Goal: Check status: Check status

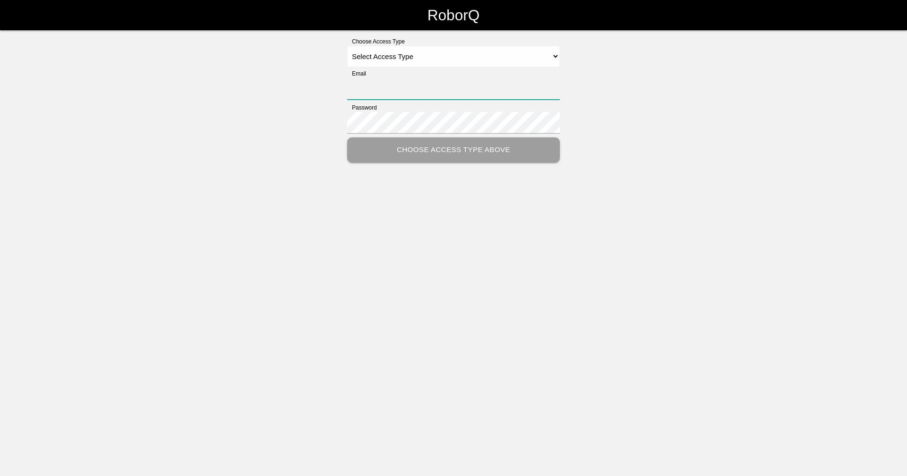
type input "[EMAIL_ADDRESS][DOMAIN_NAME]"
click at [388, 51] on select "Select Access Type Admin Customer Supervisor Worker" at bounding box center [453, 56] width 213 height 21
click at [347, 46] on select "Select Access Type Admin Customer Supervisor Worker" at bounding box center [453, 56] width 213 height 21
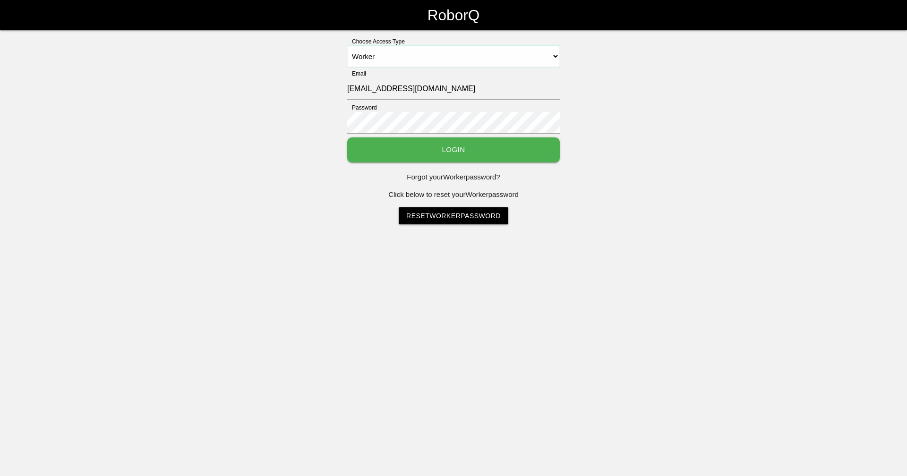
click at [370, 60] on select "Select Access Type Admin Customer Supervisor Worker" at bounding box center [453, 56] width 213 height 21
select select "Supervisor"
click at [347, 46] on select "Select Access Type Admin Customer Supervisor Worker" at bounding box center [453, 56] width 213 height 21
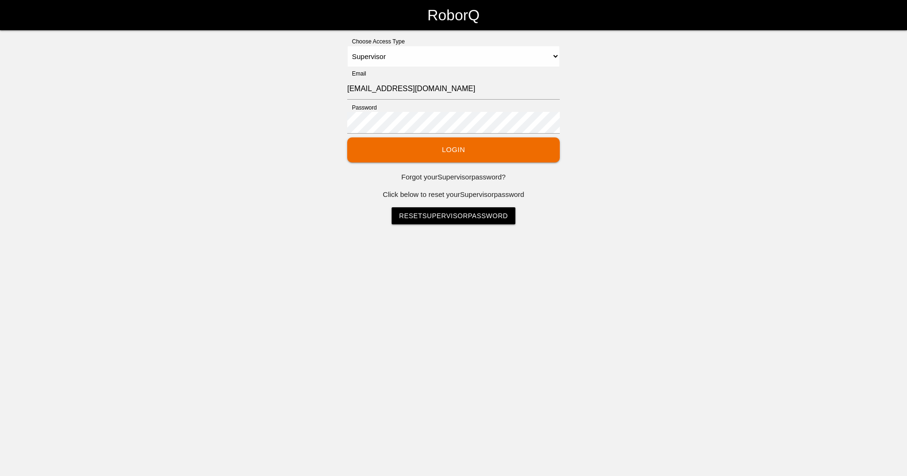
click at [433, 154] on button "Login" at bounding box center [453, 149] width 213 height 25
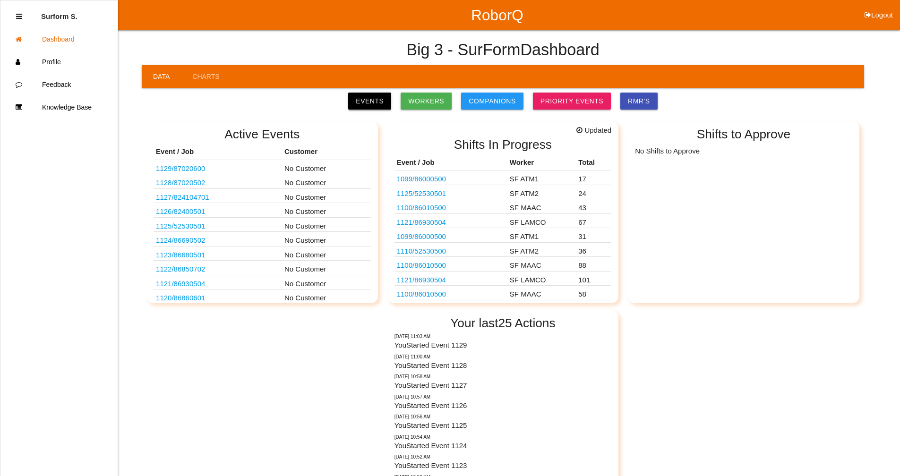
click at [389, 98] on link "Events" at bounding box center [369, 101] width 43 height 17
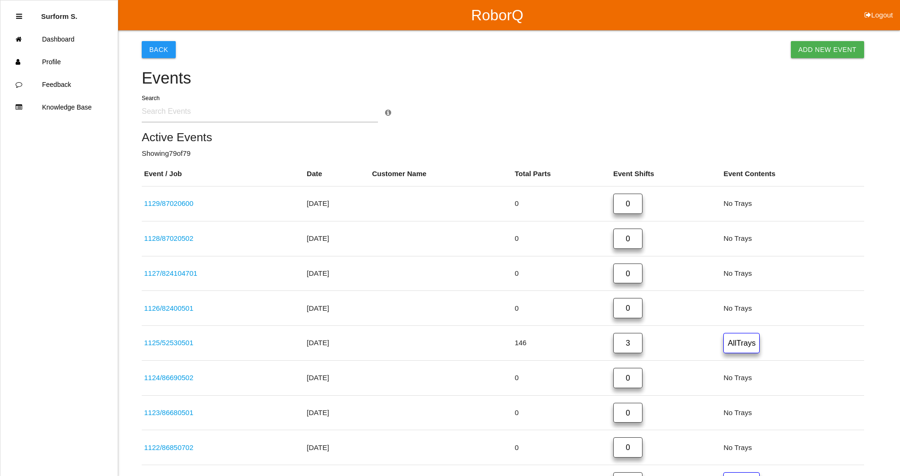
click at [179, 108] on input "text" at bounding box center [260, 112] width 236 height 22
type input "5253"
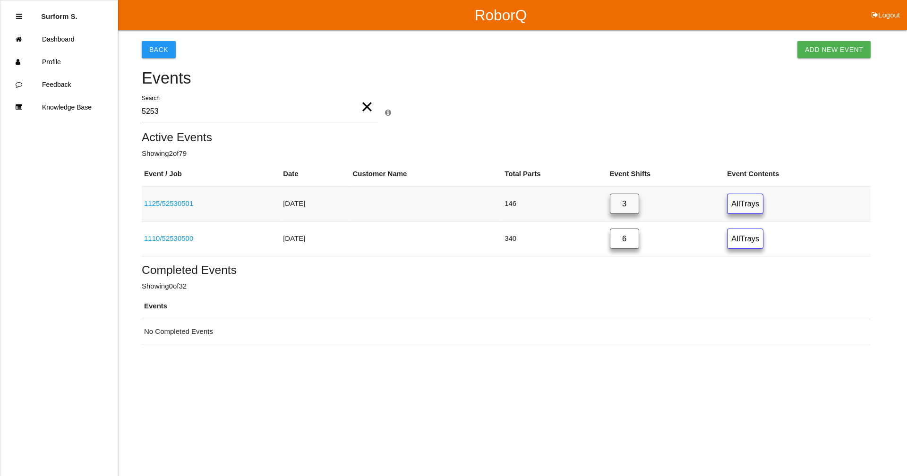
click at [185, 202] on link "1125 / 52530501" at bounding box center [168, 203] width 49 height 8
click at [185, 202] on html "RoborQ Logout Surform S. Dashboard Profile Feedback Knowledge Base Back Add New…" at bounding box center [453, 196] width 907 height 392
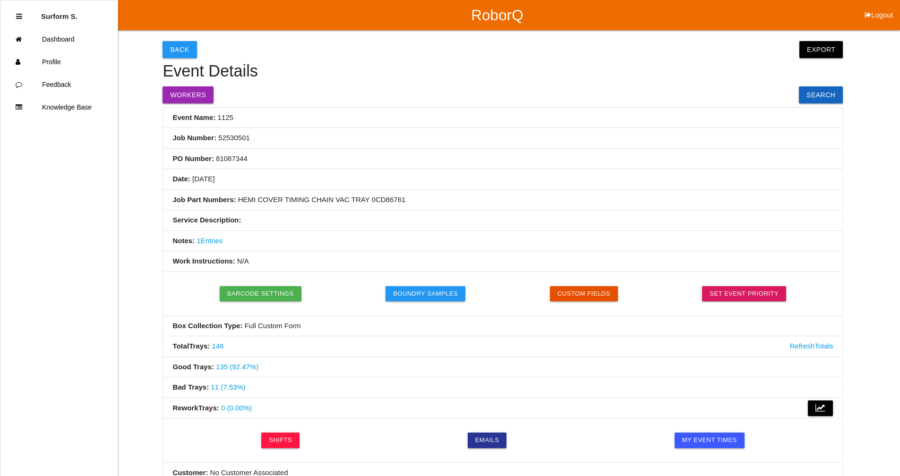
click at [223, 348] on link "146" at bounding box center [218, 346] width 12 height 8
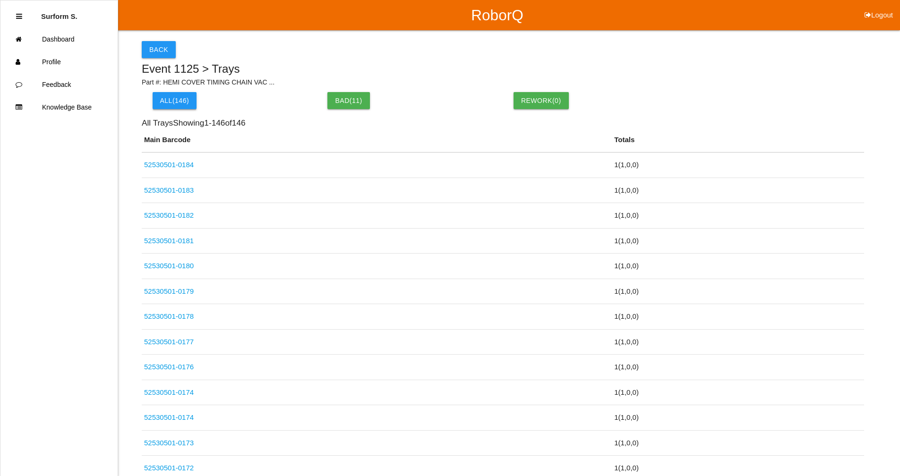
click at [167, 96] on button "All( 146 )" at bounding box center [175, 100] width 44 height 17
click at [180, 103] on button "All( 146 )" at bounding box center [175, 100] width 44 height 17
click at [178, 164] on link "52530501-0184" at bounding box center [169, 165] width 50 height 8
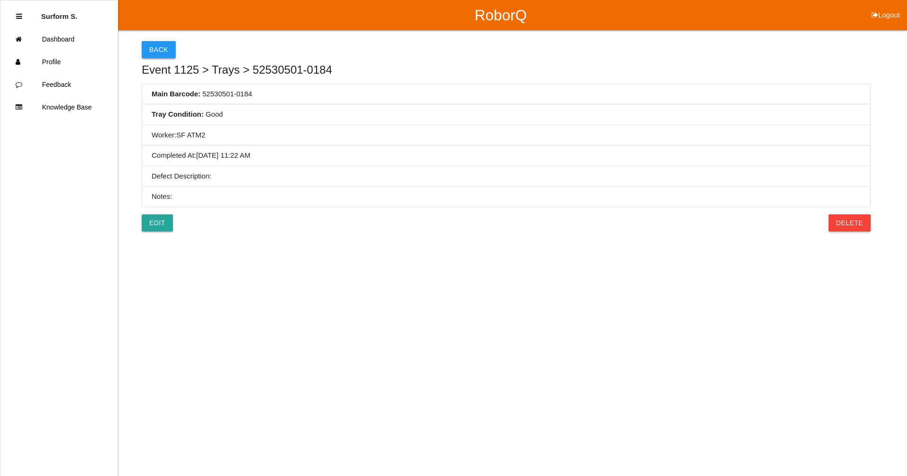
click at [159, 49] on button "Back" at bounding box center [159, 49] width 34 height 17
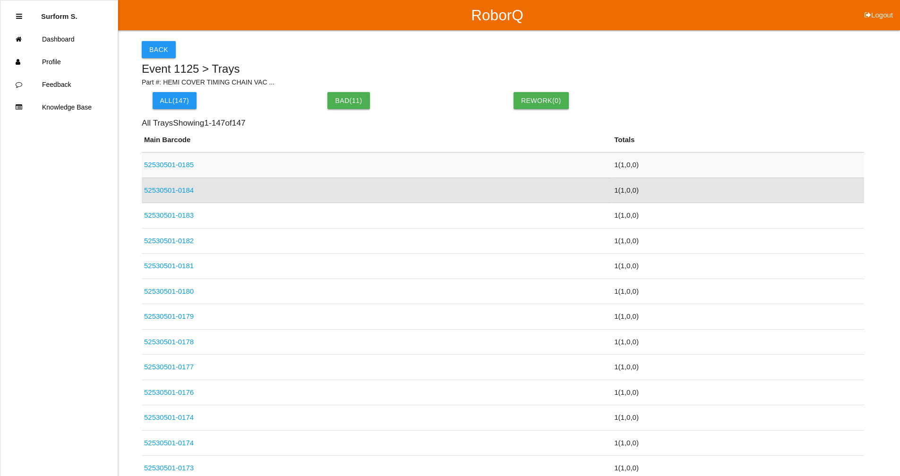
click at [189, 168] on link "52530501-0185" at bounding box center [169, 165] width 50 height 8
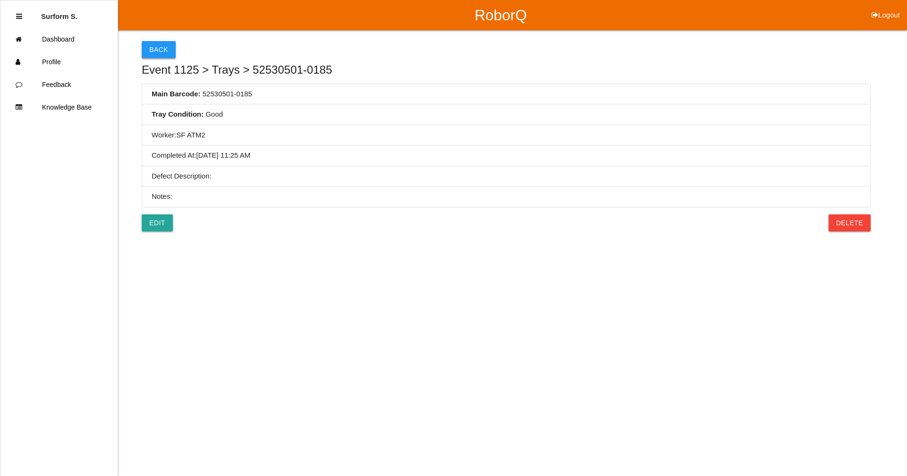
click at [162, 45] on button "Back" at bounding box center [159, 49] width 34 height 17
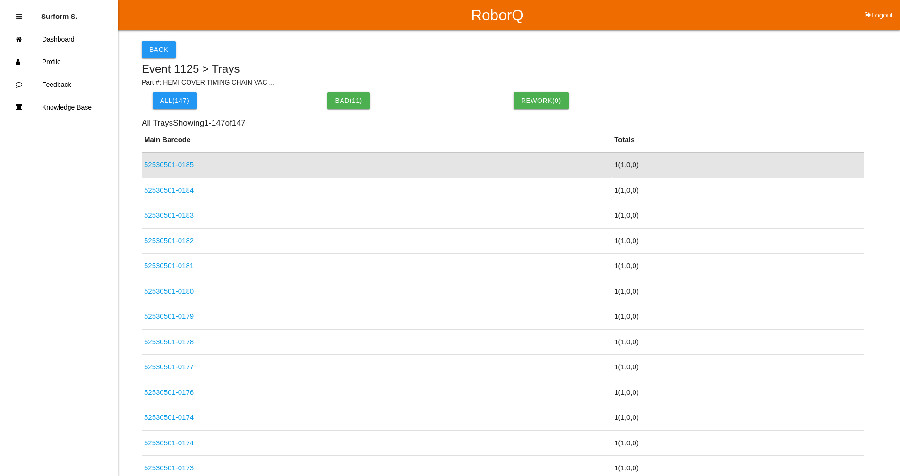
click at [172, 215] on link "52530501-0183" at bounding box center [169, 215] width 50 height 8
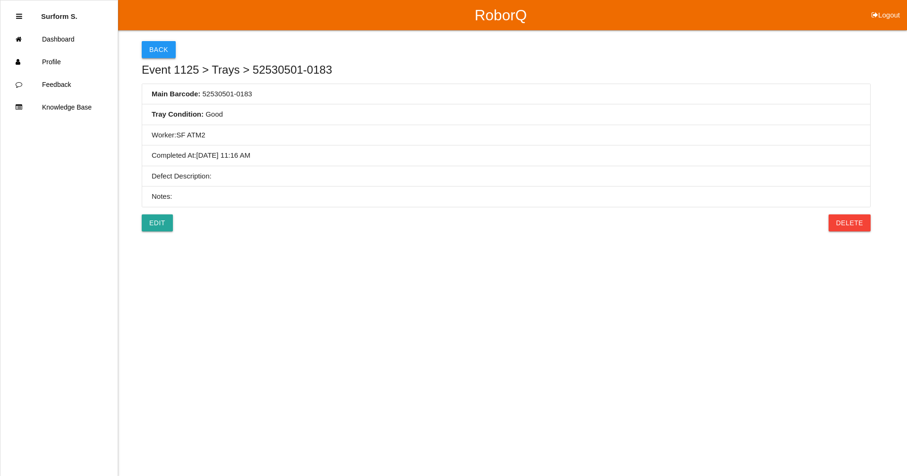
click at [165, 49] on button "Back" at bounding box center [159, 49] width 34 height 17
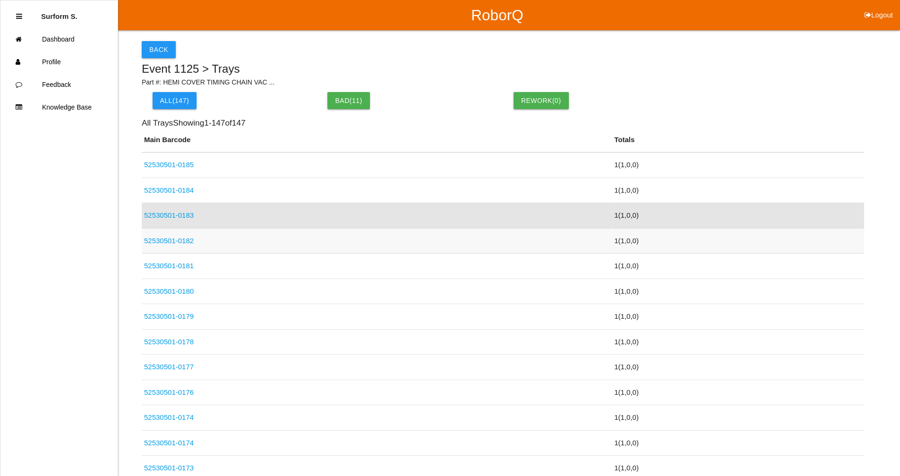
click at [183, 238] on link "52530501-0182" at bounding box center [169, 241] width 50 height 8
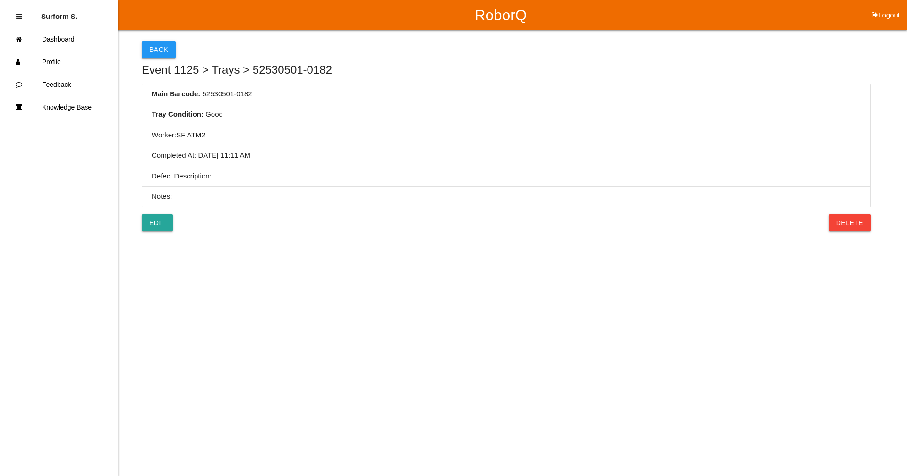
click at [159, 47] on button "Back" at bounding box center [159, 49] width 34 height 17
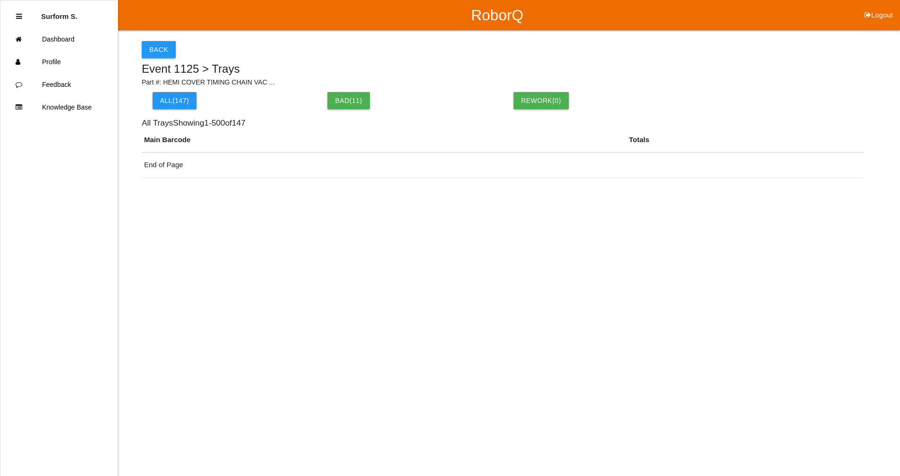
scroll to position [3, 0]
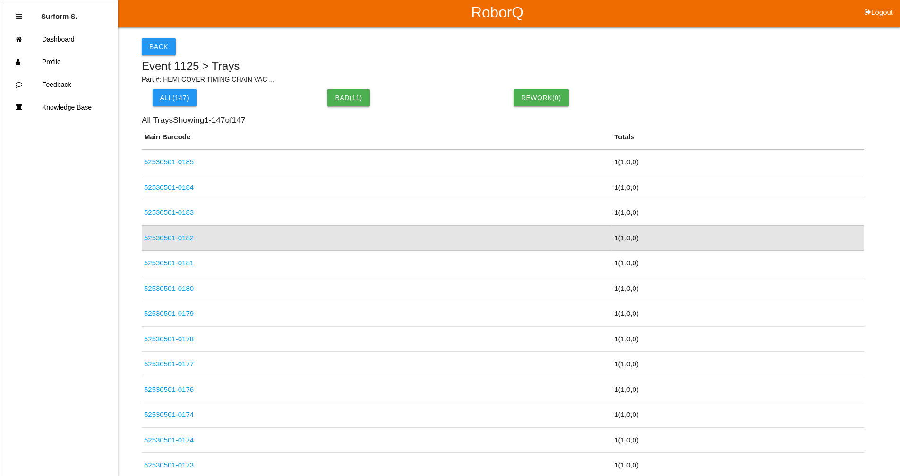
click at [342, 97] on button "Bad ( 11 )" at bounding box center [348, 97] width 42 height 17
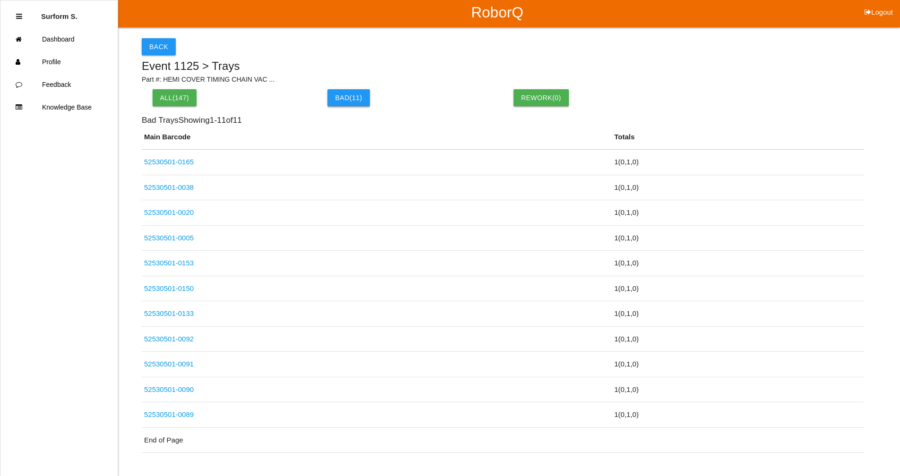
click at [343, 96] on button "Bad ( 11 )" at bounding box center [348, 97] width 42 height 17
click at [170, 162] on link "52530501-0165" at bounding box center [169, 162] width 50 height 8
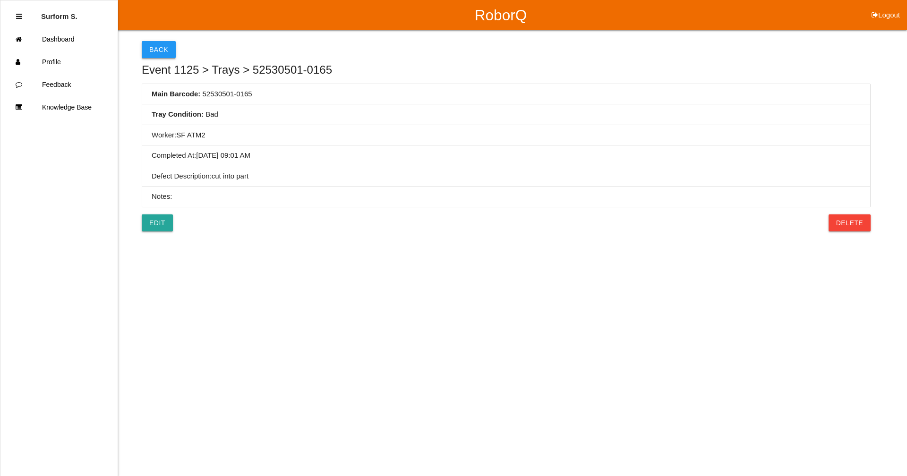
click at [152, 45] on button "Back" at bounding box center [159, 49] width 34 height 17
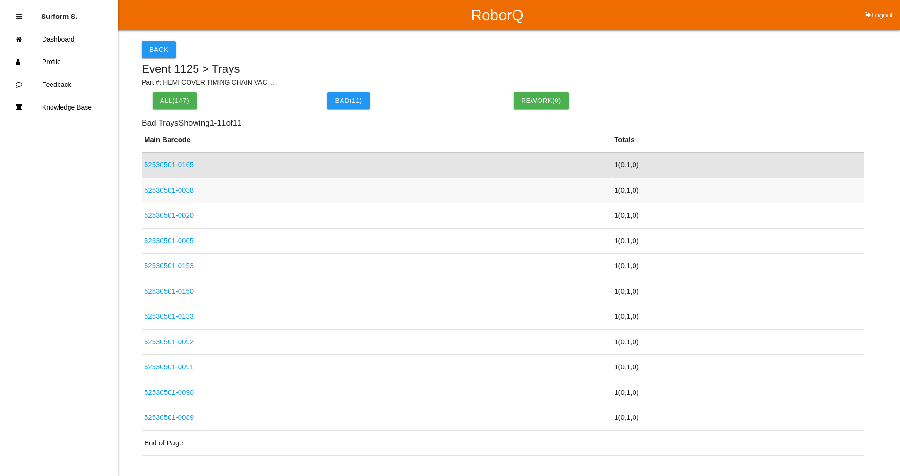
click at [181, 188] on link "52530501-0038" at bounding box center [169, 190] width 50 height 8
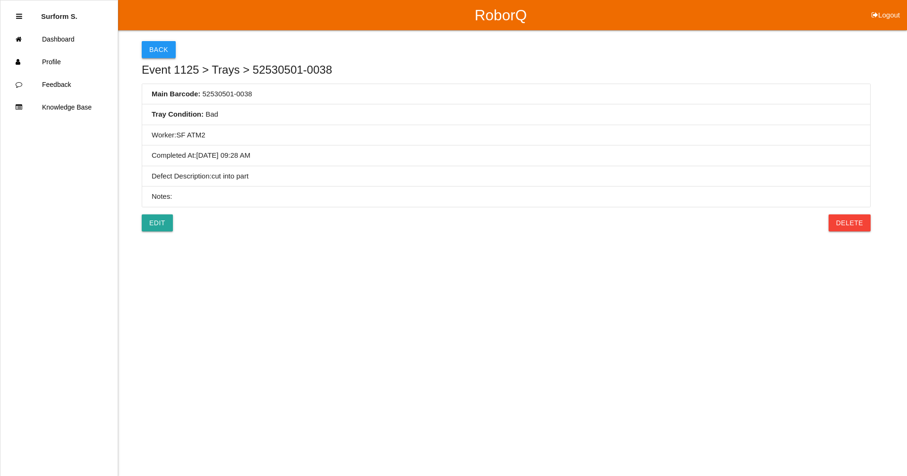
click at [163, 45] on button "Back" at bounding box center [159, 49] width 34 height 17
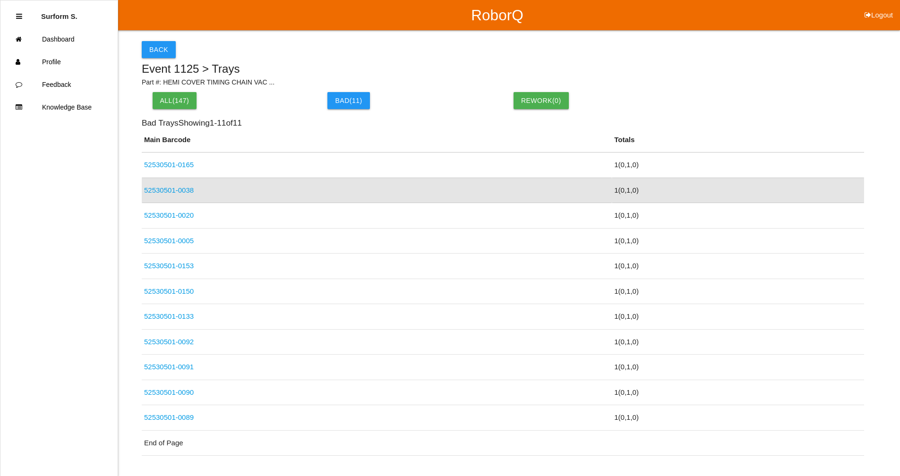
click at [877, 7] on button "Logout" at bounding box center [878, 3] width 43 height 7
select select "Supervisor"
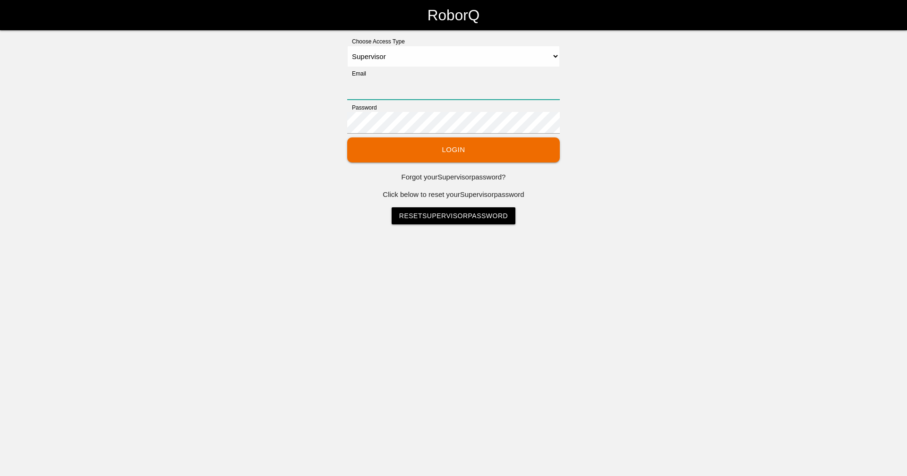
type input "[EMAIL_ADDRESS][DOMAIN_NAME]"
